Goal: Task Accomplishment & Management: Use online tool/utility

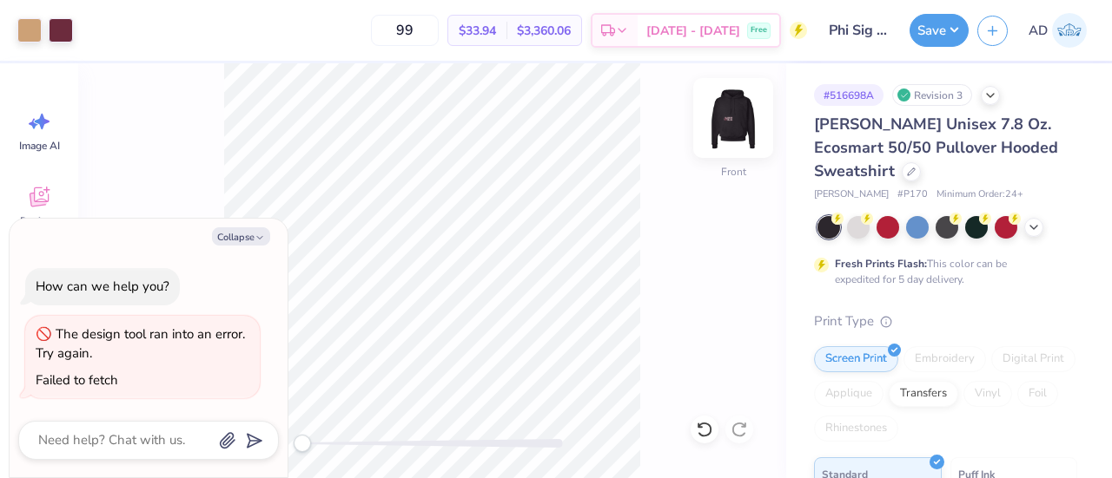
click at [740, 127] on img at bounding box center [732, 117] width 69 height 69
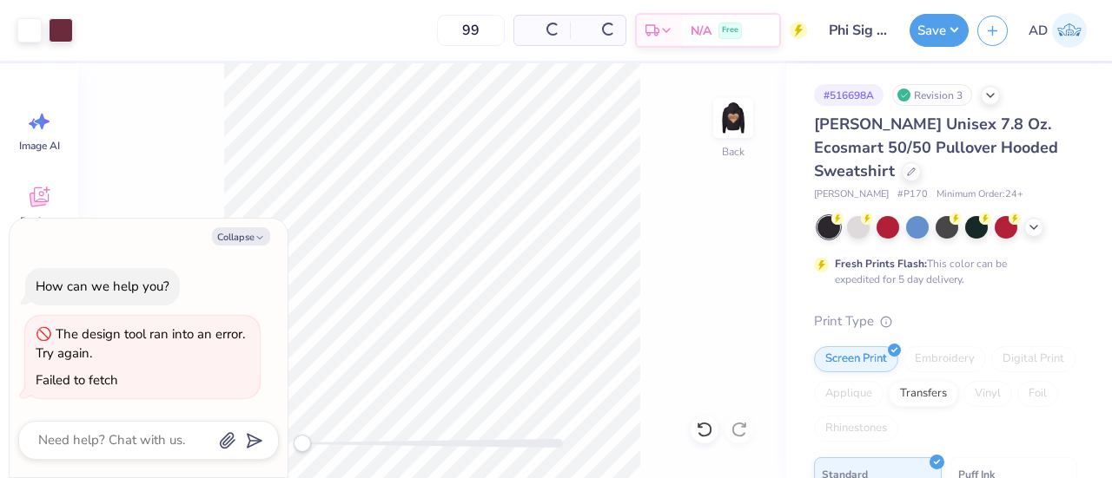
click at [740, 127] on img at bounding box center [733, 118] width 35 height 35
type textarea "x"
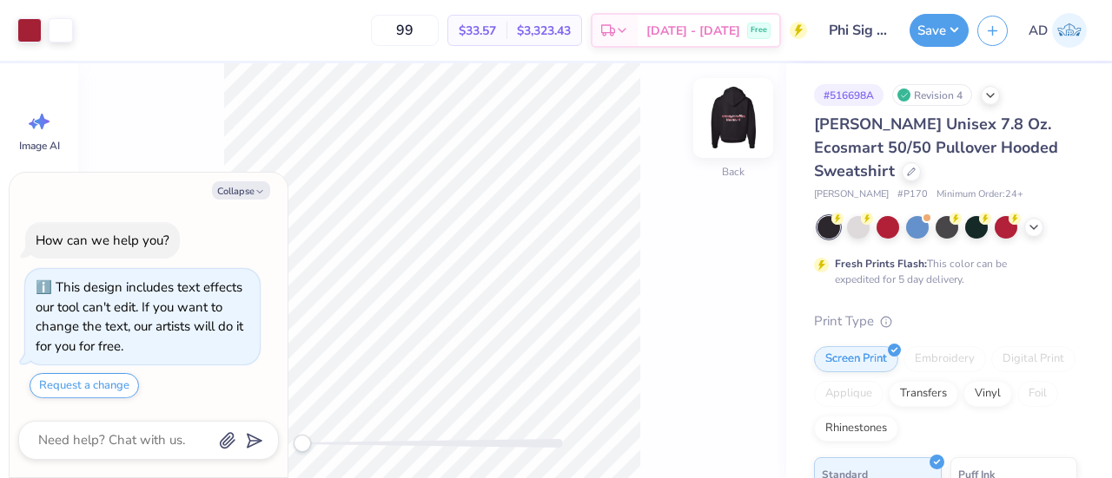
click at [731, 122] on img at bounding box center [732, 117] width 69 height 69
click at [253, 191] on button "Collapse" at bounding box center [241, 190] width 58 height 18
type textarea "x"
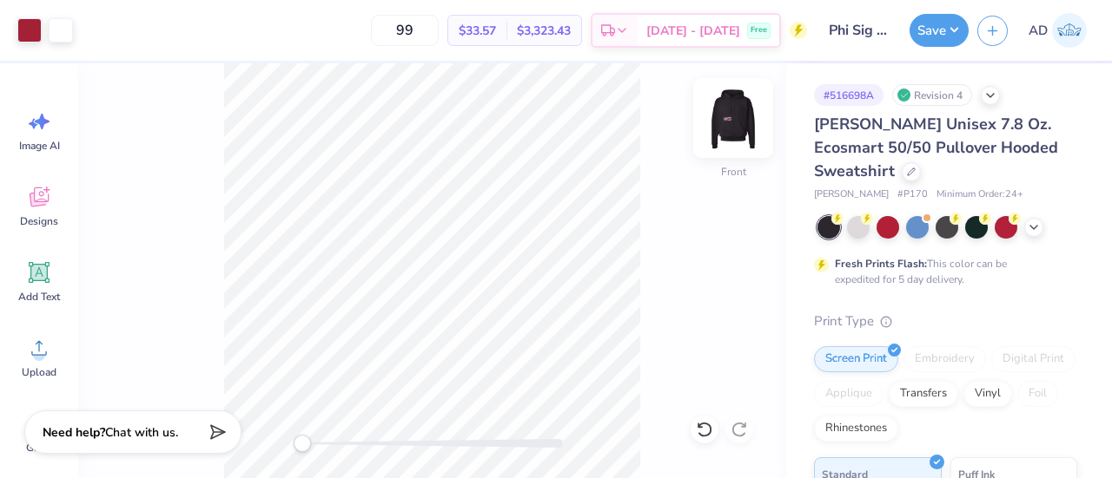
click at [732, 123] on img at bounding box center [732, 117] width 69 height 69
click at [732, 123] on img at bounding box center [733, 118] width 35 height 35
